Goal: Information Seeking & Learning: Learn about a topic

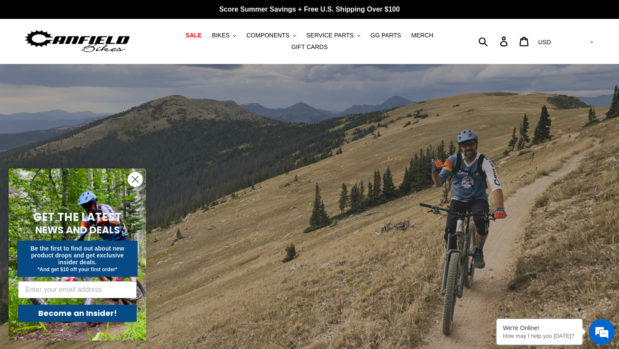
click at [135, 175] on circle "Close dialog" at bounding box center [135, 179] width 14 height 14
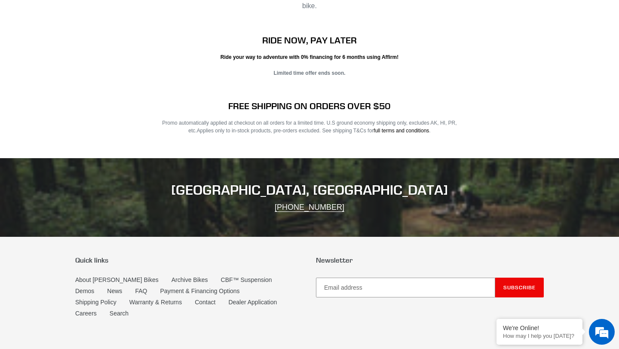
scroll to position [1688, 0]
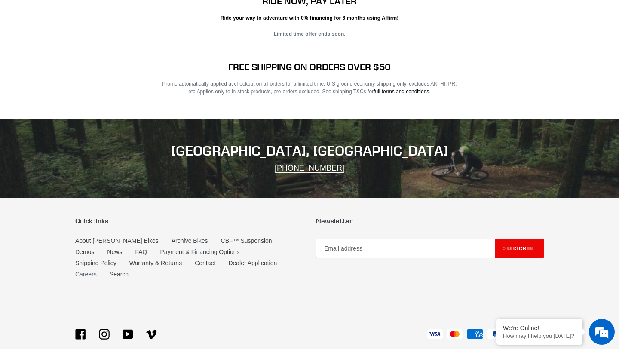
click at [97, 271] on link "Careers" at bounding box center [85, 274] width 21 height 7
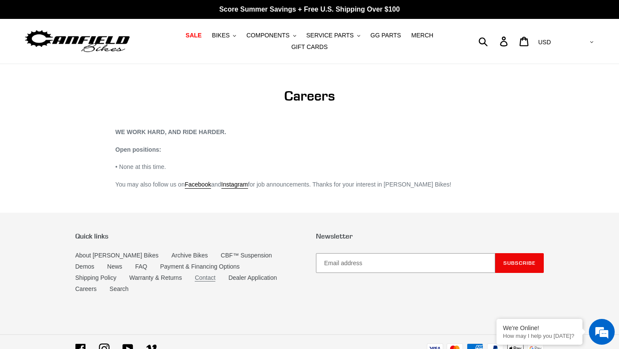
click at [195, 277] on link "Contact" at bounding box center [205, 277] width 21 height 7
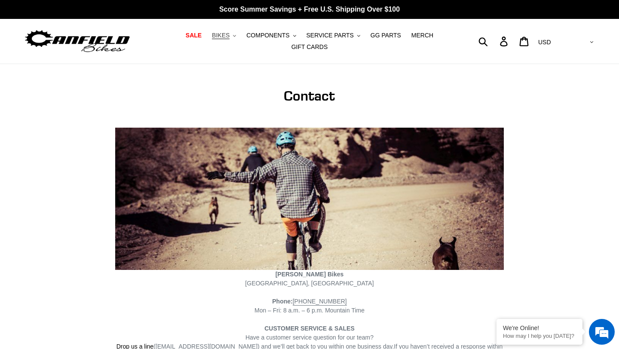
click at [230, 35] on span "BIKES" at bounding box center [221, 35] width 18 height 7
click at [264, 37] on span "COMPONENTS" at bounding box center [267, 35] width 43 height 7
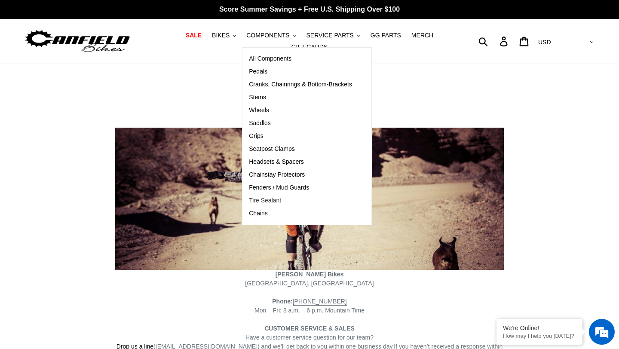
click at [267, 202] on span "Tire Sealant" at bounding box center [265, 200] width 32 height 7
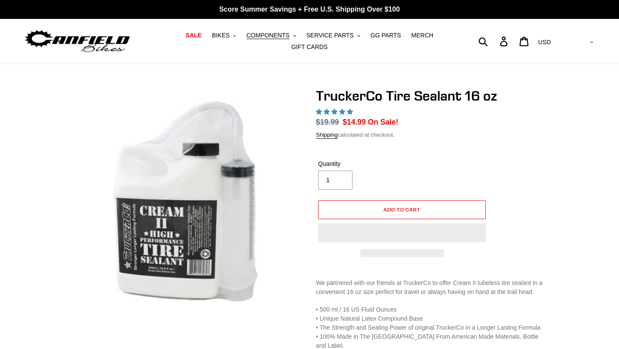
select select "highest-rating"
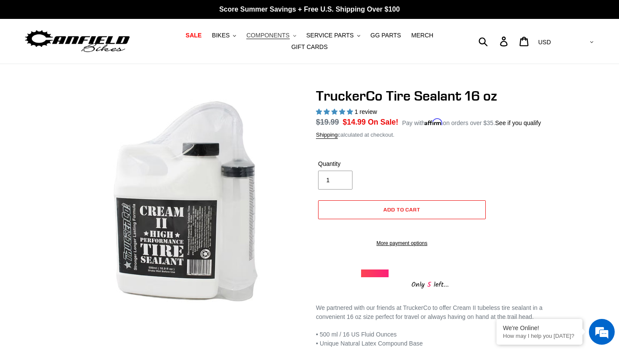
click at [288, 36] on span "COMPONENTS" at bounding box center [267, 35] width 43 height 7
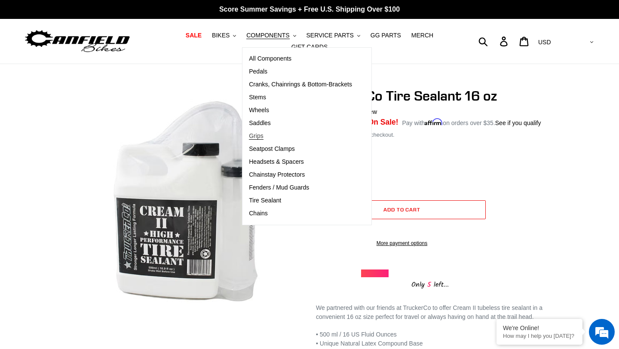
click at [263, 136] on span "Grips" at bounding box center [256, 135] width 14 height 7
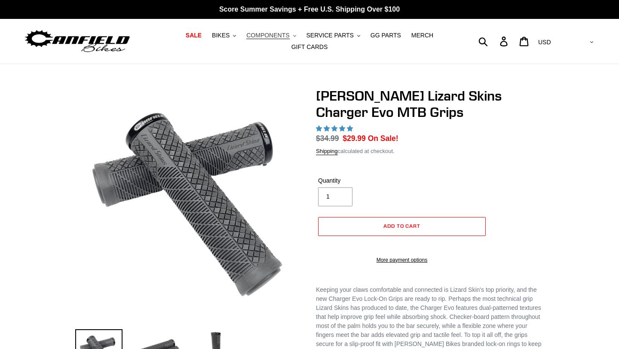
select select "highest-rating"
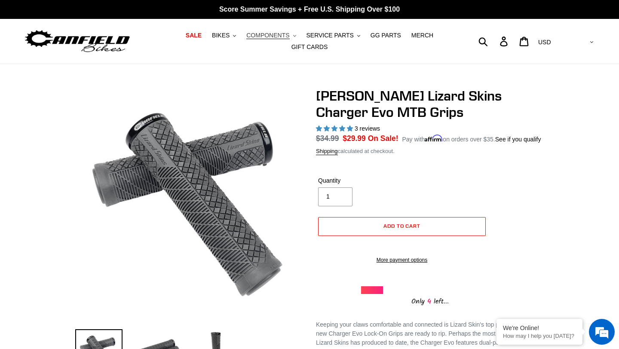
click at [285, 38] on span "COMPONENTS" at bounding box center [267, 35] width 43 height 7
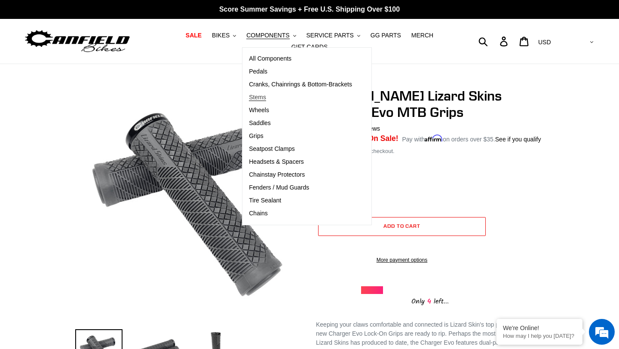
click at [262, 96] on span "Stems" at bounding box center [257, 97] width 17 height 7
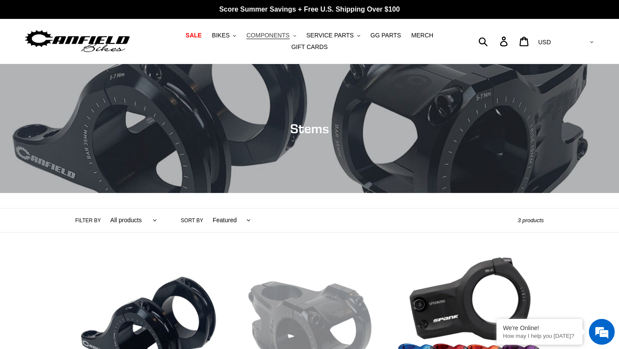
click at [279, 37] on span "COMPONENTS" at bounding box center [267, 35] width 43 height 7
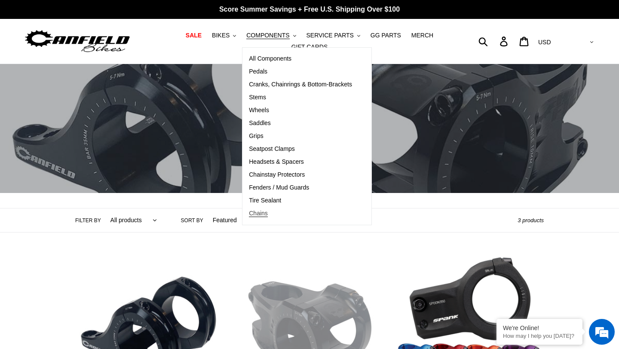
click at [264, 215] on span "Chains" at bounding box center [258, 213] width 19 height 7
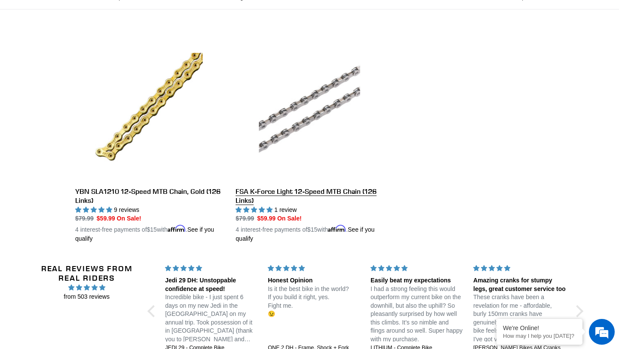
scroll to position [116, 0]
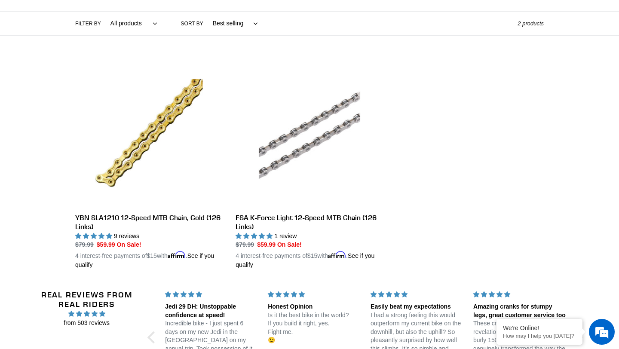
click at [287, 157] on link "FSA K-Force Light 12-Speed MTB Chain (126 Links)" at bounding box center [309, 164] width 147 height 210
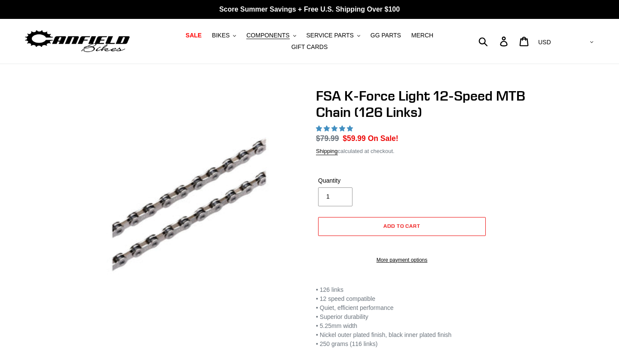
select select "highest-rating"
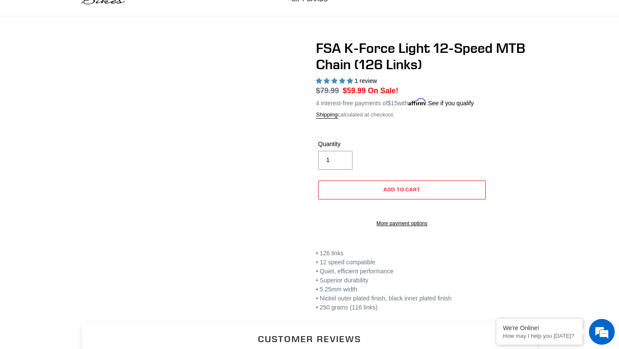
scroll to position [21, 0]
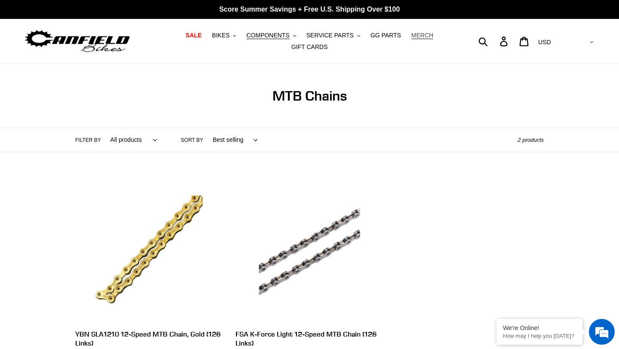
click at [419, 35] on span "MERCH" at bounding box center [422, 35] width 22 height 7
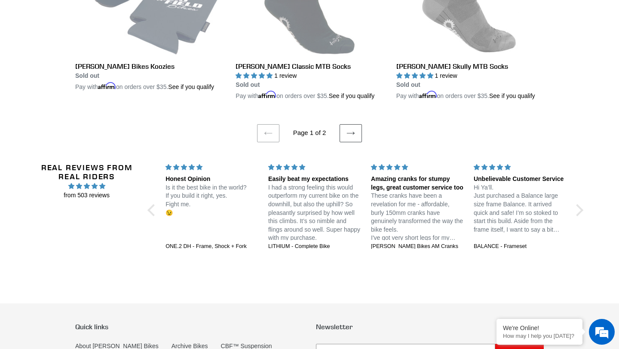
scroll to position [2002, 0]
